Goal: Navigation & Orientation: Find specific page/section

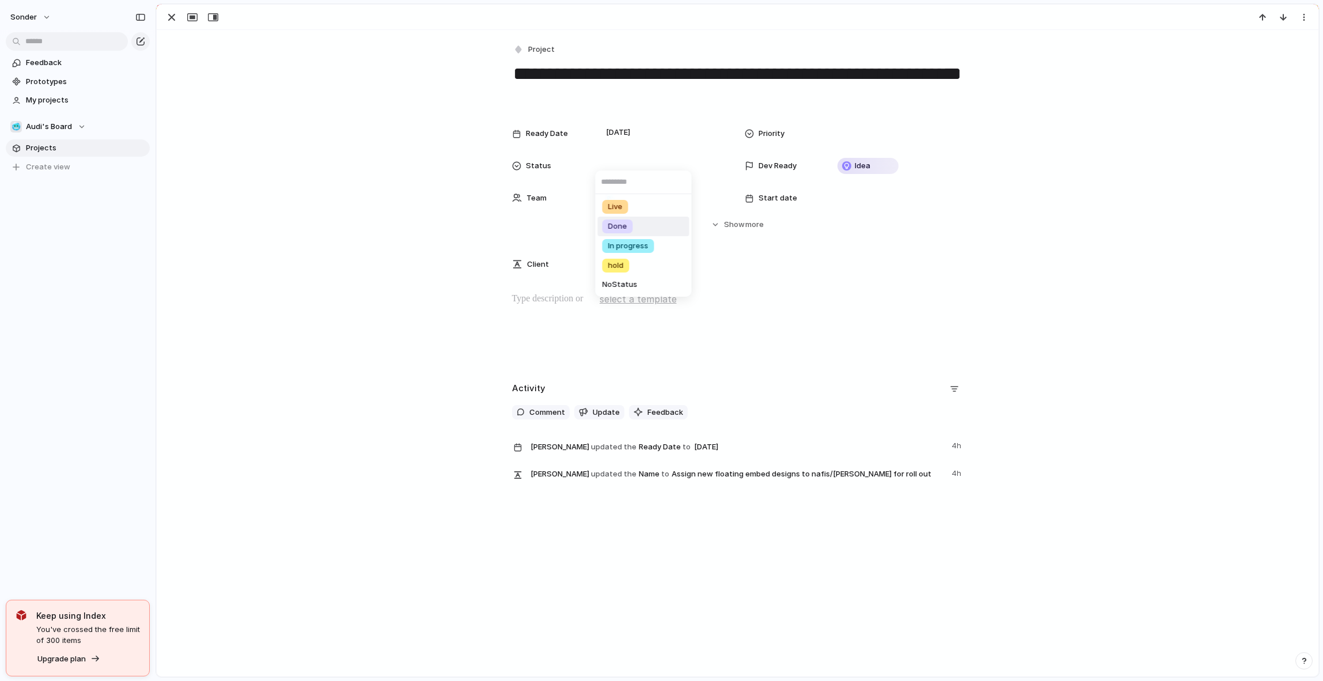
click at [633, 227] on li "Done" at bounding box center [644, 227] width 92 height 20
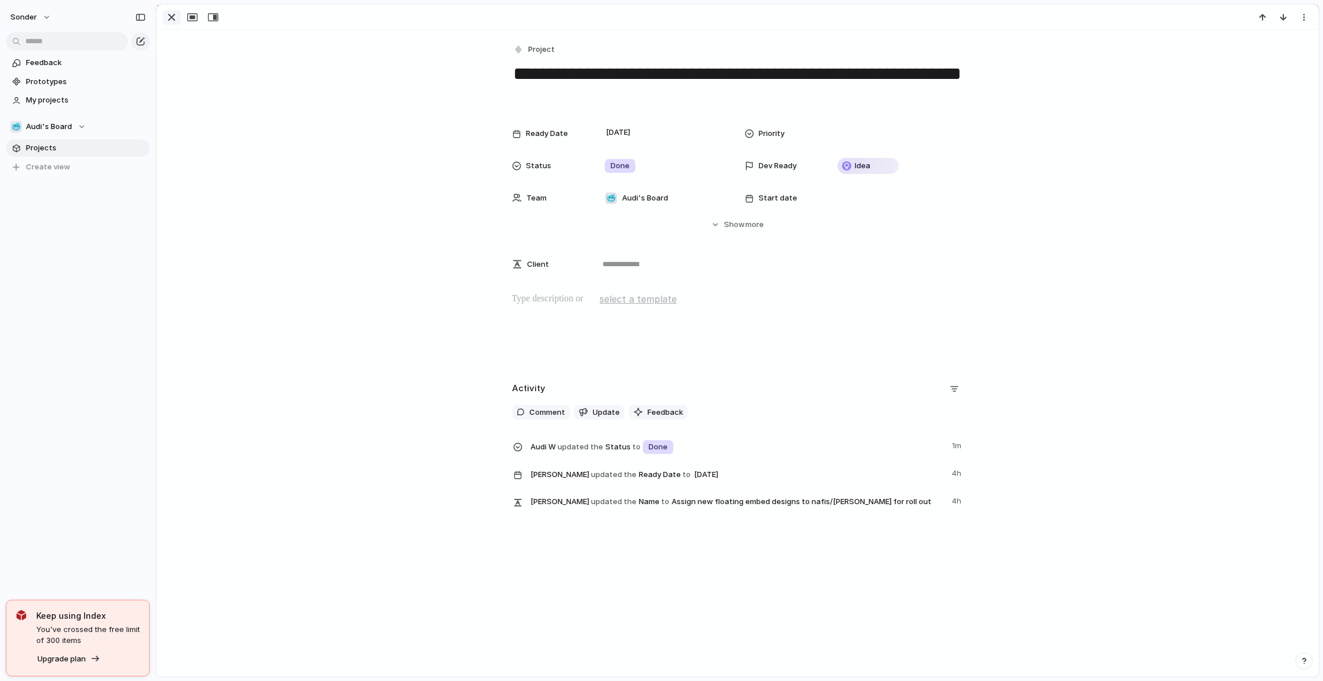
click at [167, 14] on div "button" at bounding box center [172, 17] width 14 height 14
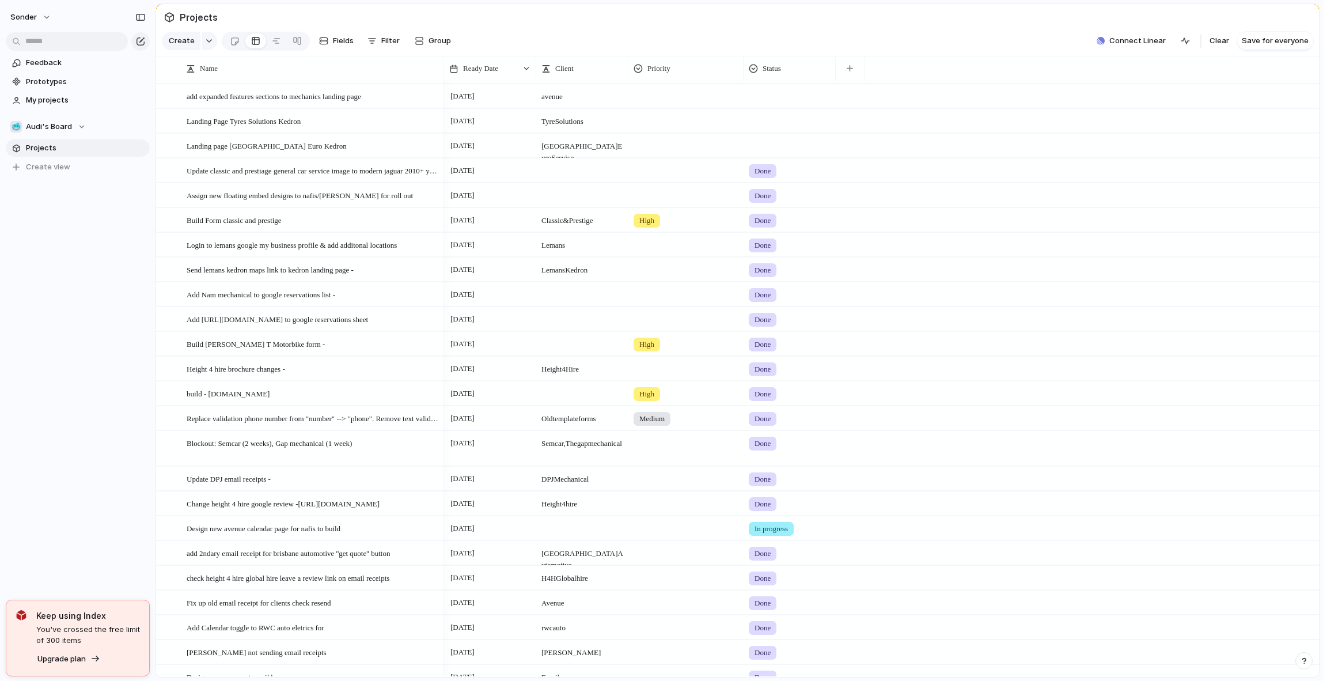
scroll to position [155, 0]
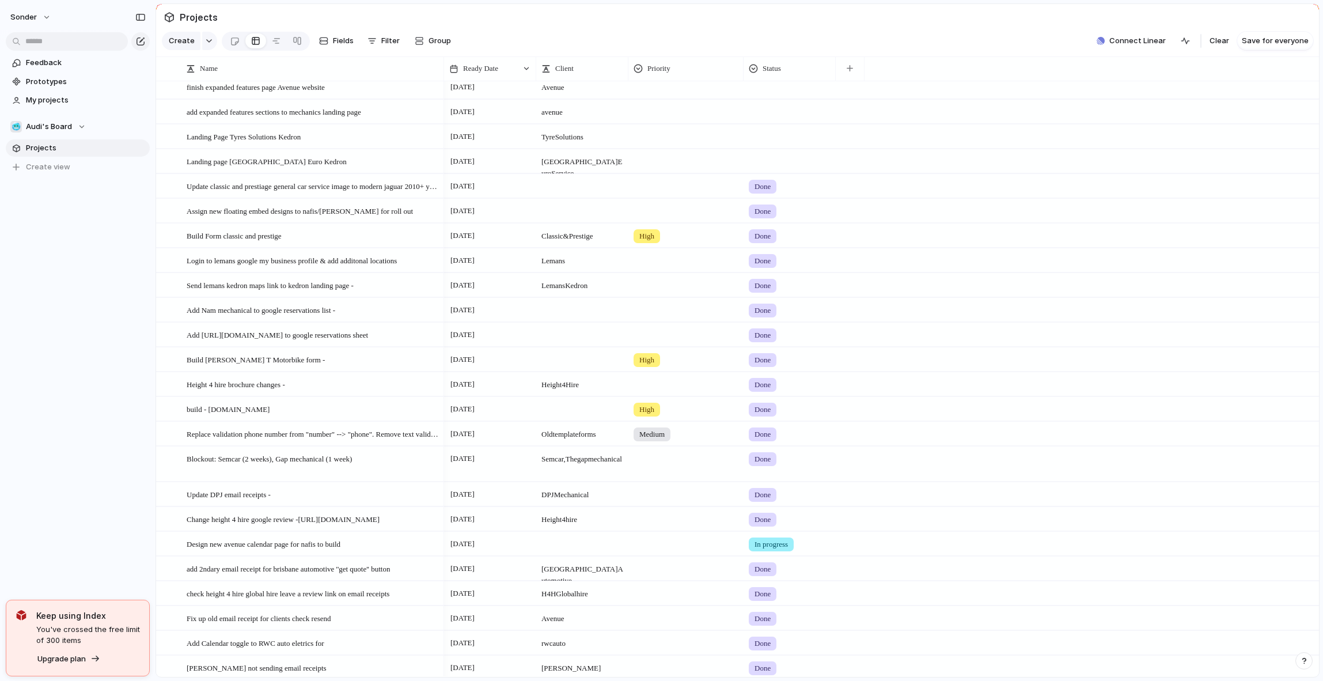
click at [604, 222] on div at bounding box center [582, 211] width 92 height 24
click at [51, 128] on span "Audi's Board" at bounding box center [49, 127] width 46 height 12
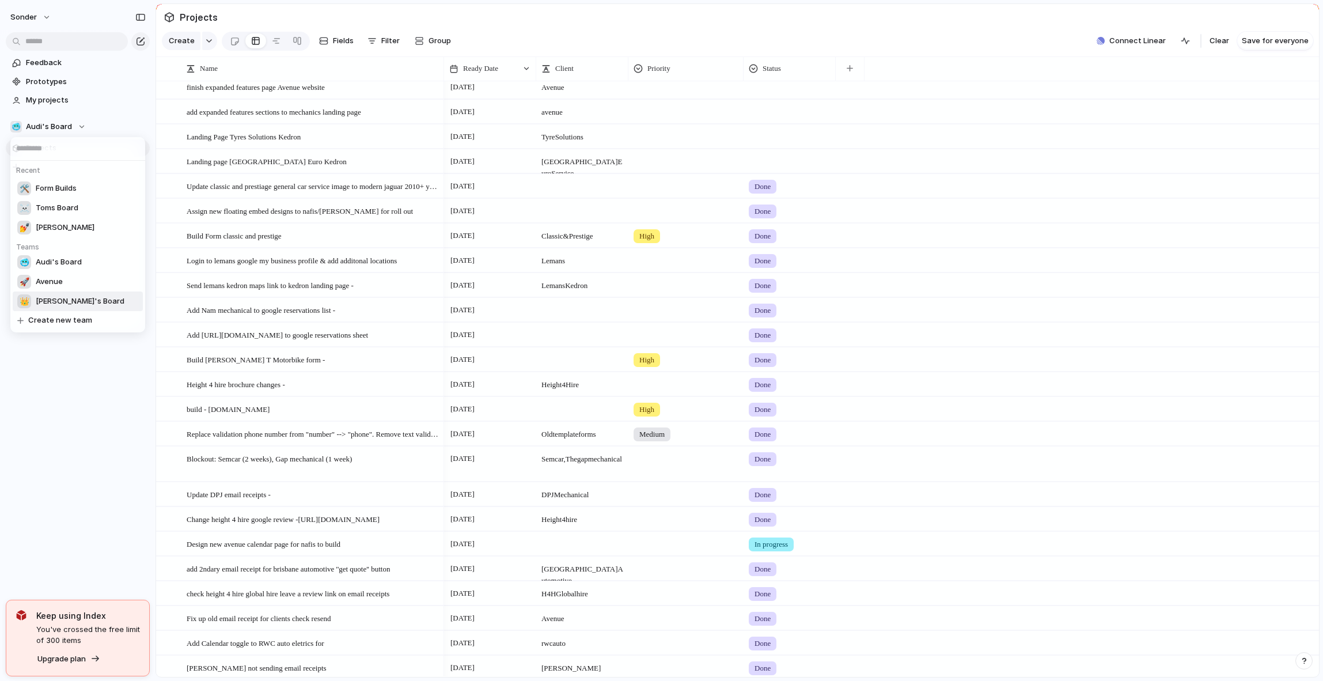
click at [66, 298] on span "[PERSON_NAME]'s Board" at bounding box center [80, 301] width 89 height 12
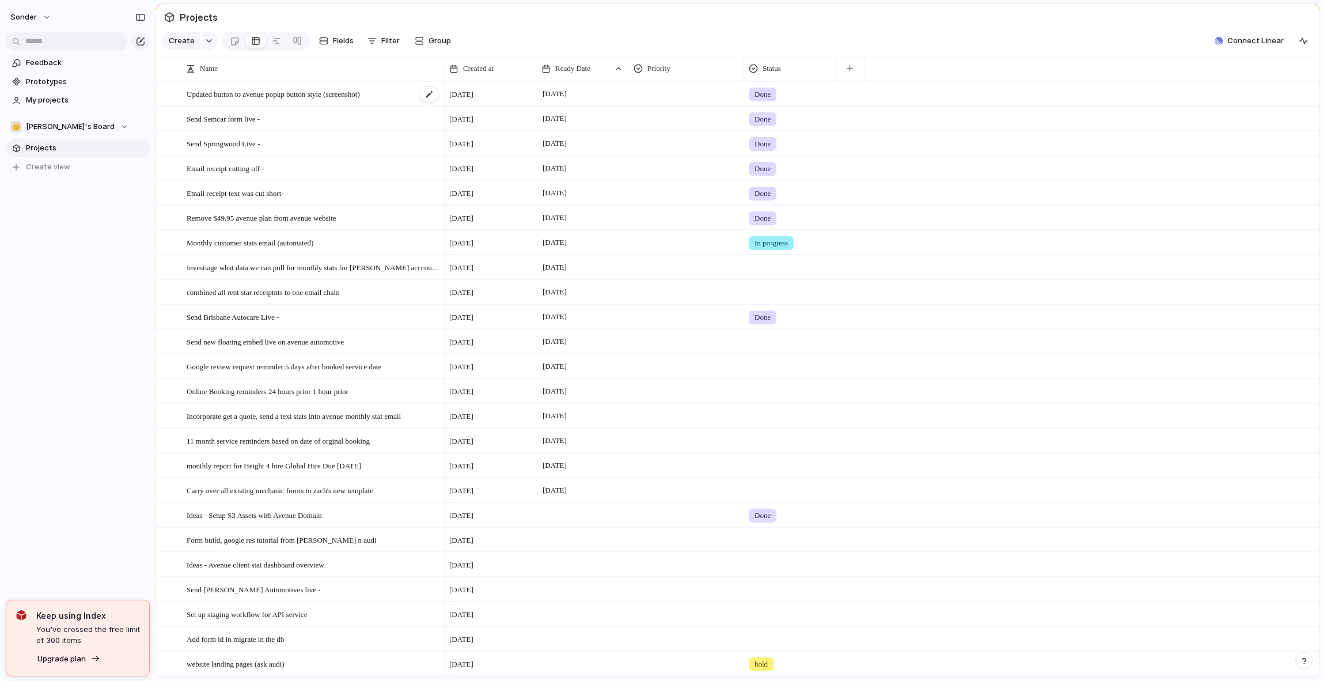
click at [350, 100] on span "Updated button to avenue popup button style (screenshot)" at bounding box center [273, 93] width 173 height 13
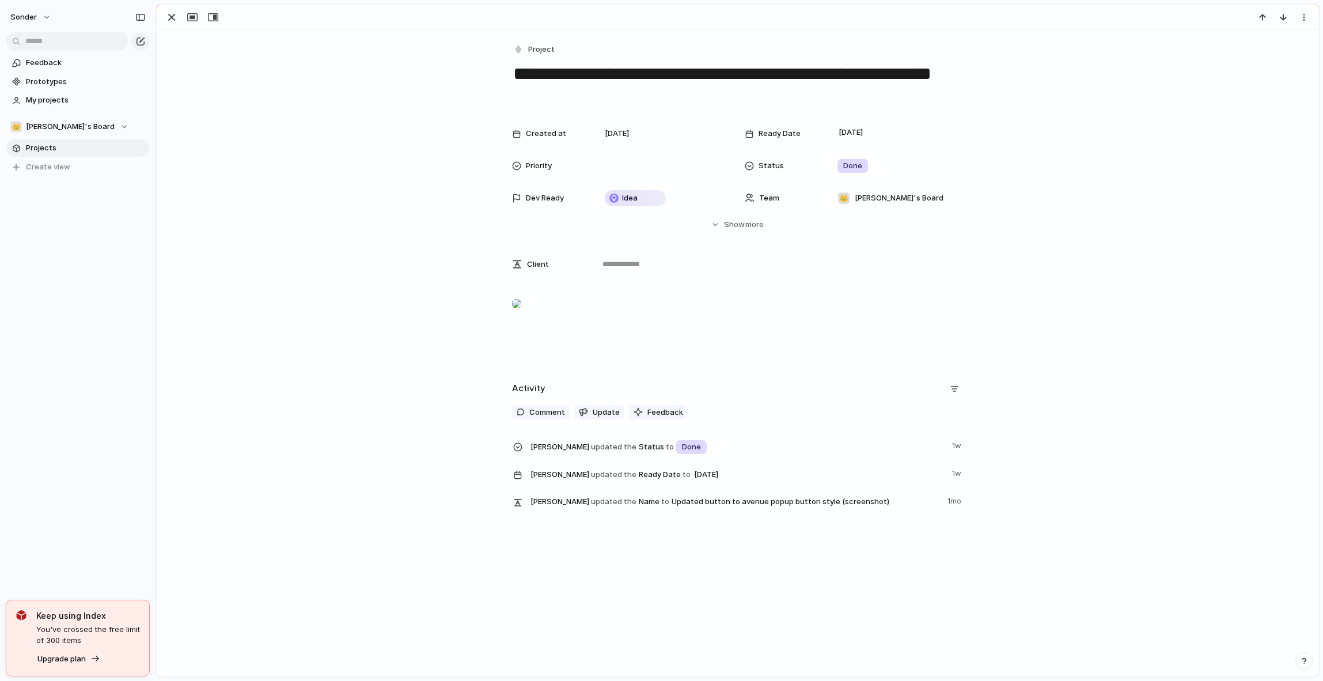
click at [159, 14] on div at bounding box center [738, 17] width 1162 height 25
click at [172, 14] on div "button" at bounding box center [172, 17] width 14 height 14
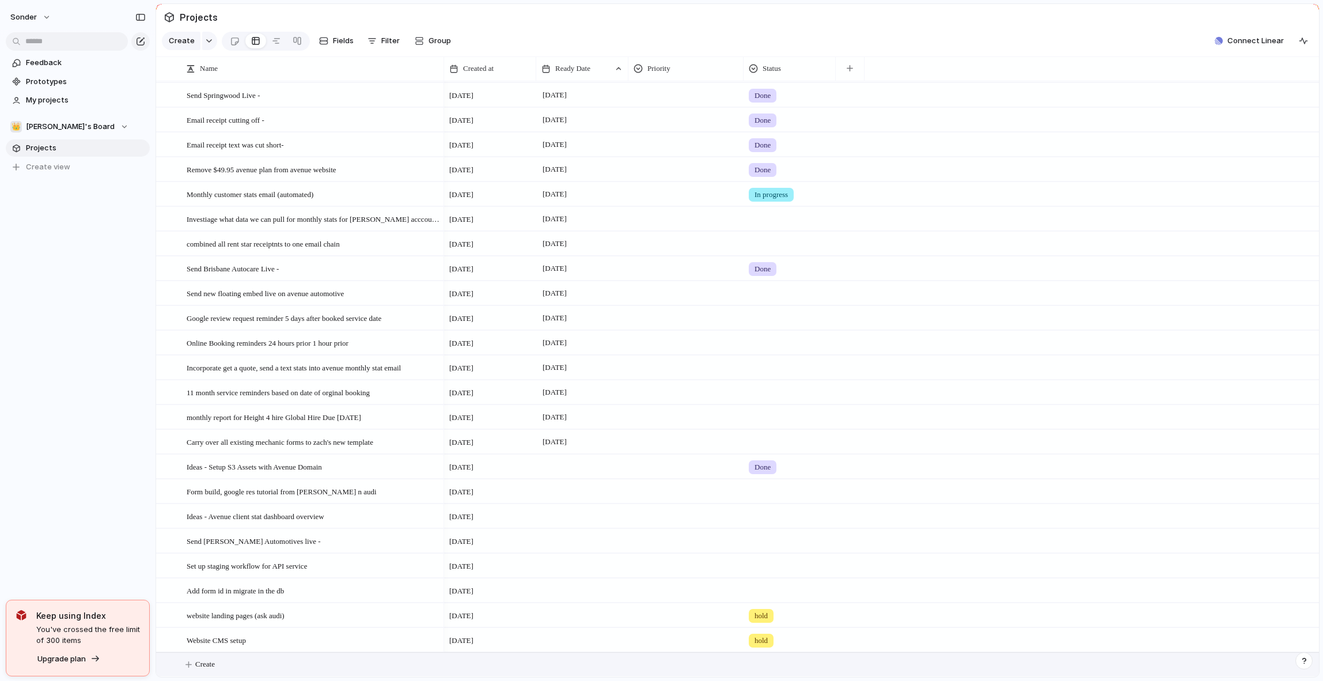
click at [267, 656] on button "Create" at bounding box center [752, 664] width 1169 height 24
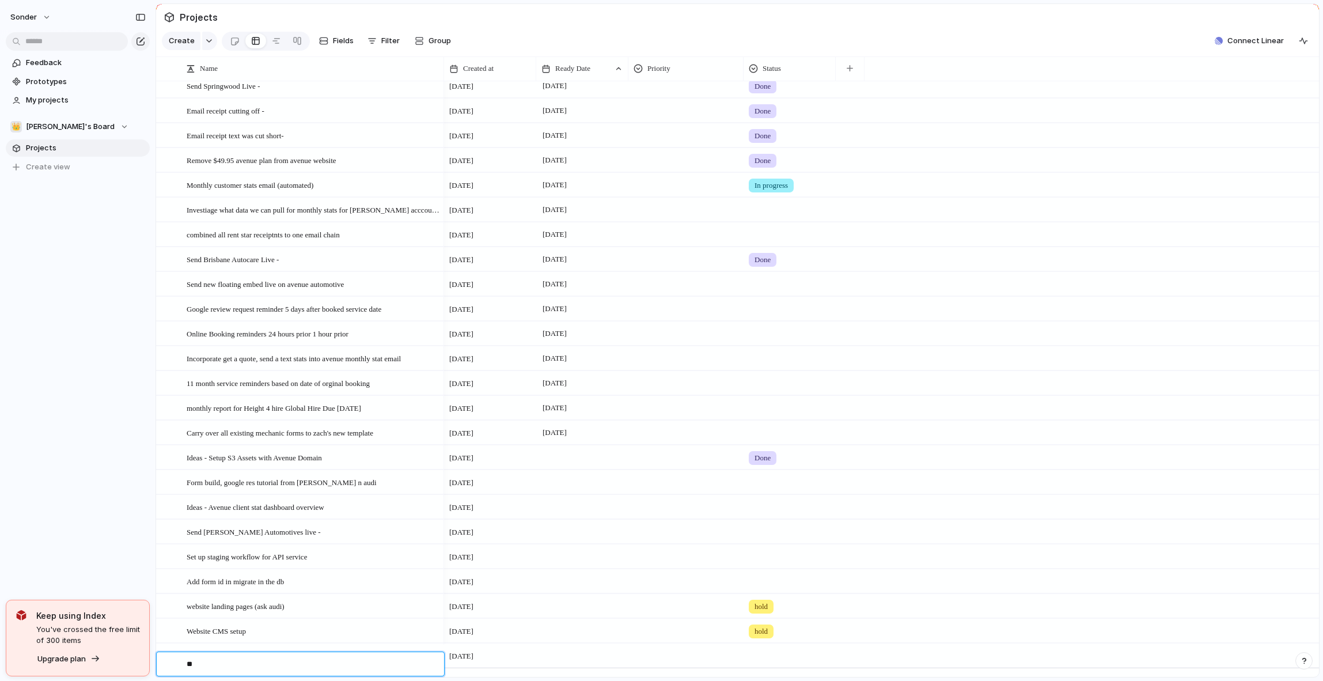
type textarea "*"
type textarea "**********"
click at [316, 662] on div "Avenue floating embed button" at bounding box center [313, 656] width 253 height 24
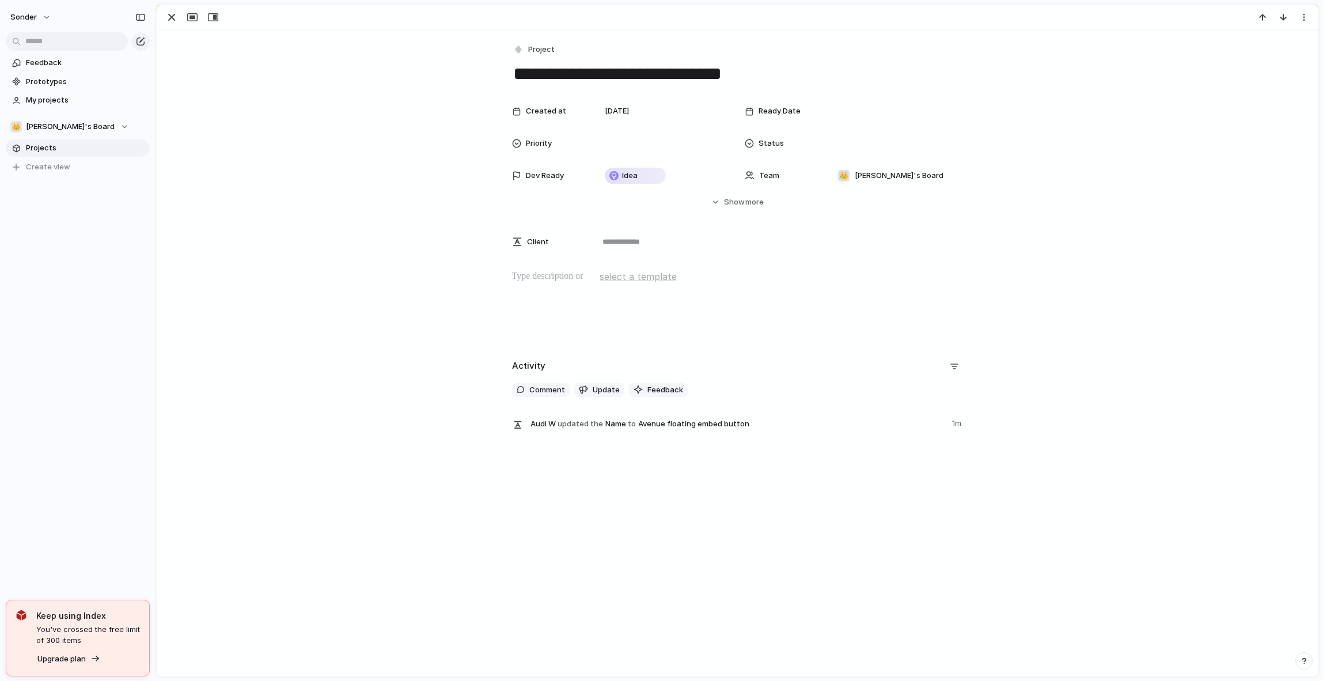
click at [790, 77] on textarea "**********" at bounding box center [737, 74] width 451 height 24
type textarea "**********"
click at [589, 288] on div at bounding box center [737, 307] width 1134 height 74
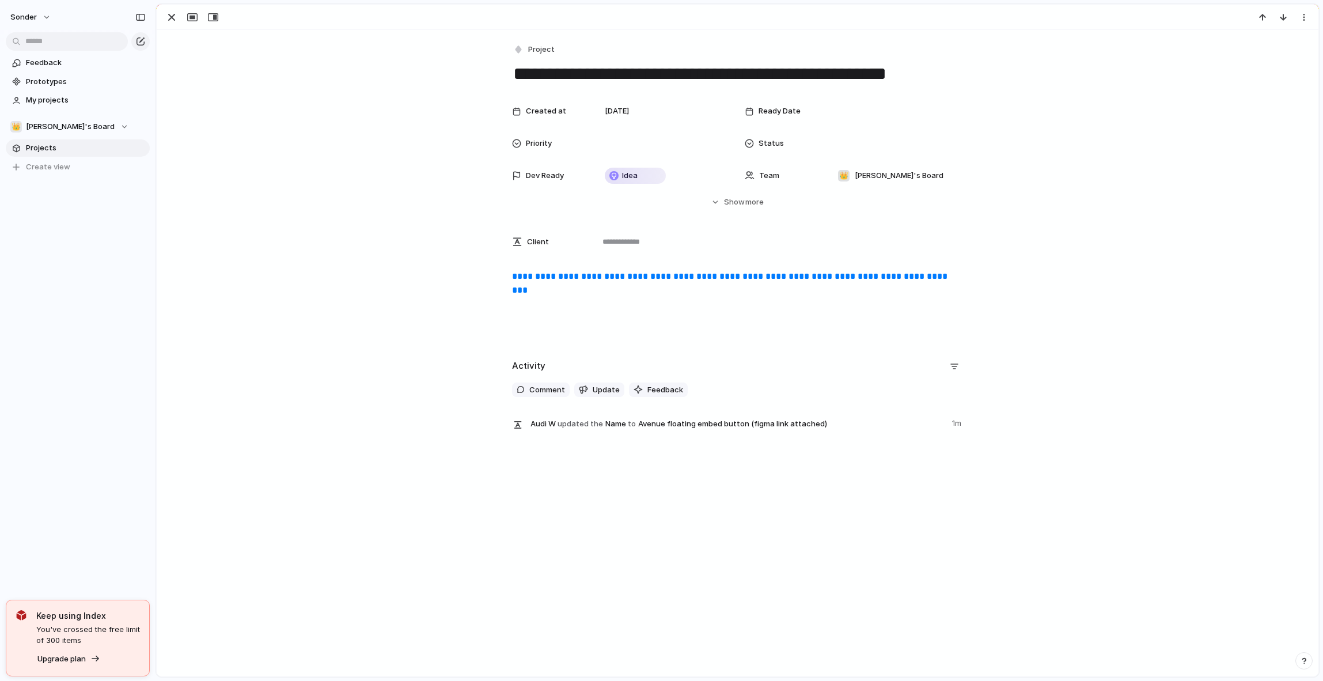
click at [772, 306] on div "**********" at bounding box center [737, 307] width 1134 height 74
click at [629, 138] on div at bounding box center [663, 143] width 126 height 13
click at [434, 174] on div "Created at [DATE] Ready Date Priority Status Dev Ready Idea Team 👑 [PERSON_NAME…" at bounding box center [737, 154] width 1134 height 108
click at [177, 13] on div "button" at bounding box center [172, 17] width 14 height 14
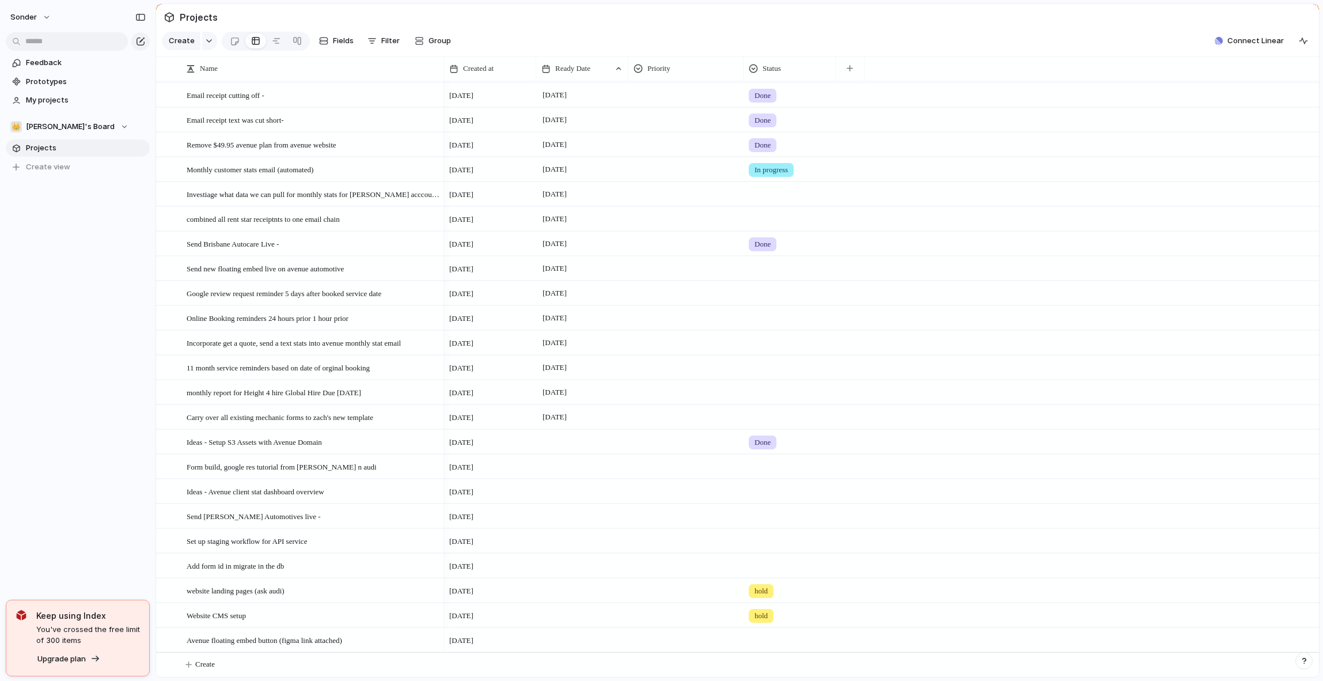
click at [569, 636] on div at bounding box center [582, 640] width 92 height 24
click at [652, 629] on button "2" at bounding box center [656, 632] width 21 height 21
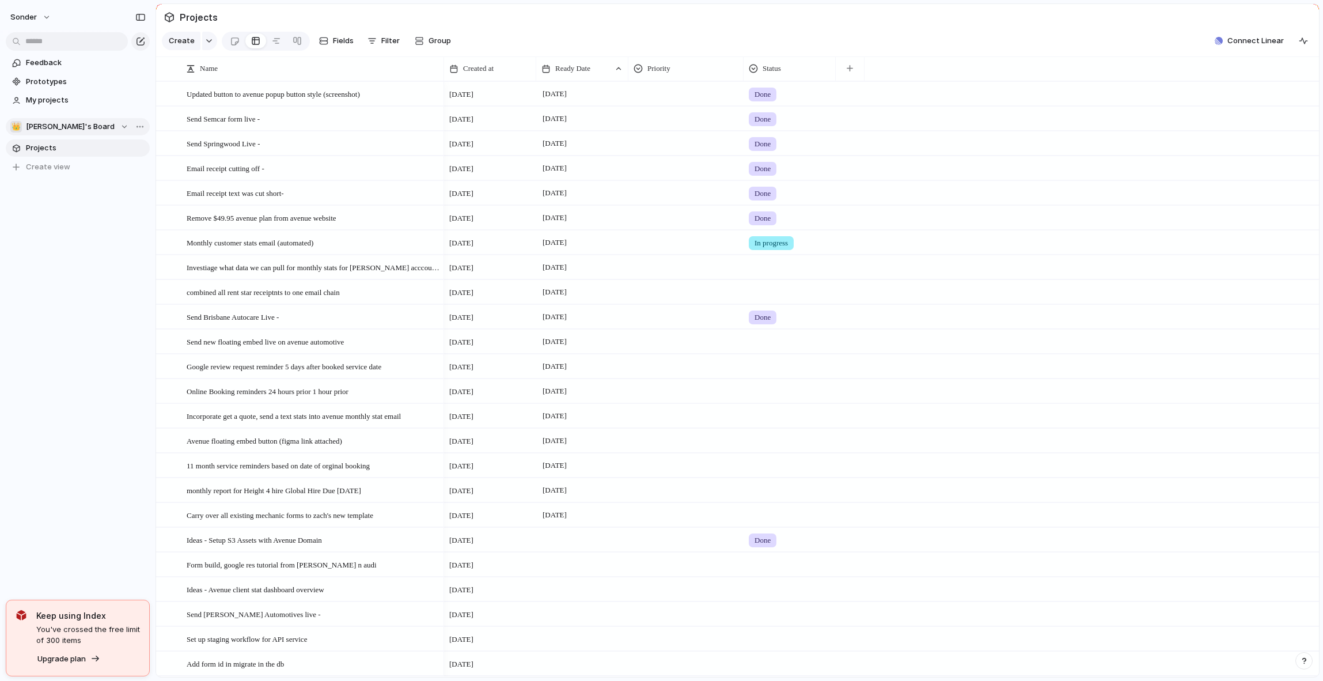
click at [71, 122] on span "[PERSON_NAME]'s Board" at bounding box center [70, 127] width 89 height 12
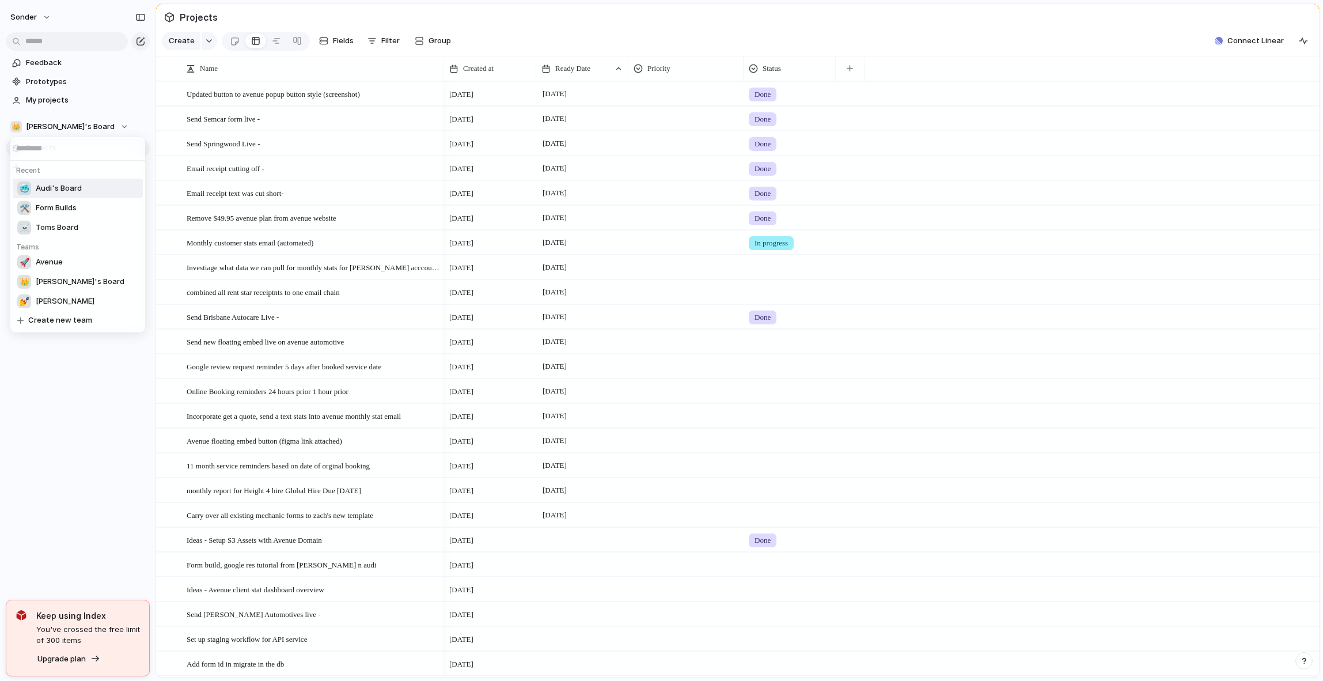
click at [62, 192] on span "Audi's Board" at bounding box center [59, 189] width 46 height 12
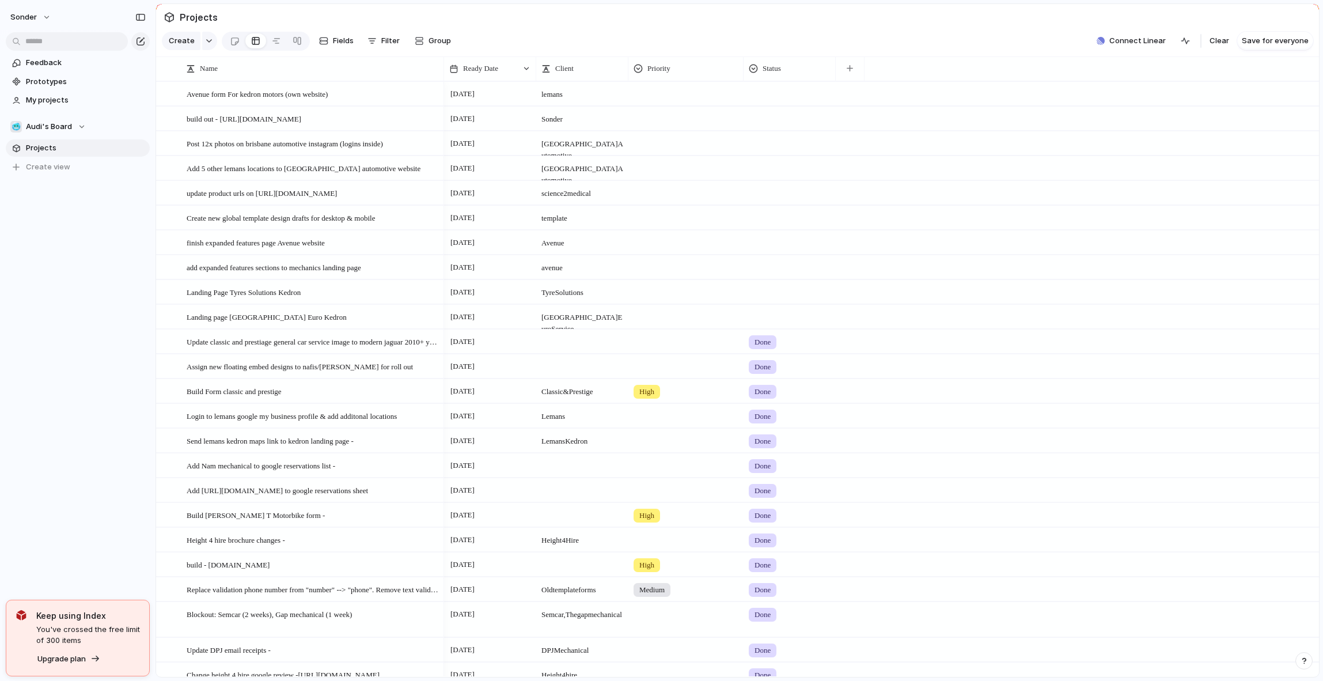
scroll to position [237, 0]
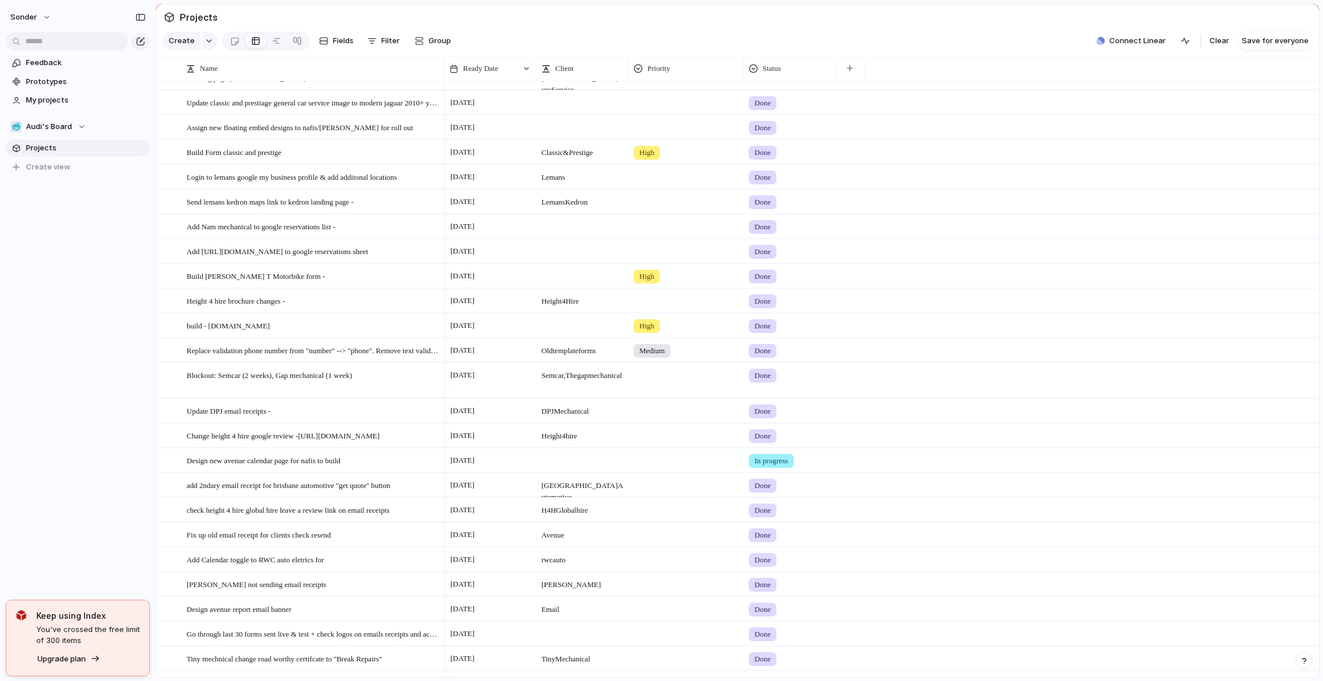
click at [959, 236] on div "[DATE] Done" at bounding box center [881, 226] width 875 height 25
